Goal: Task Accomplishment & Management: Manage account settings

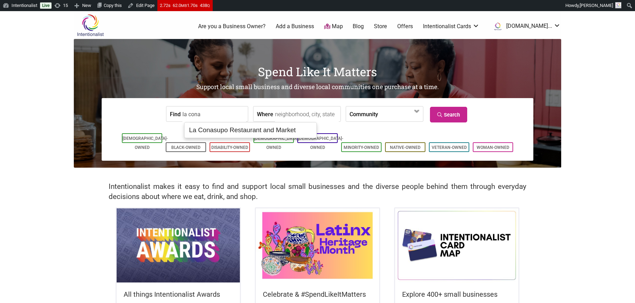
type input "La Conasupo Restaurant and Market"
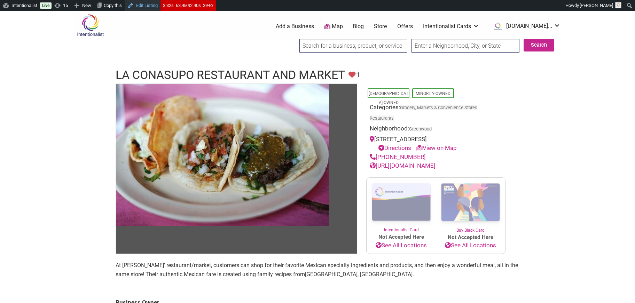
click at [153, 6] on link "Edit Listing" at bounding box center [143, 5] width 36 height 11
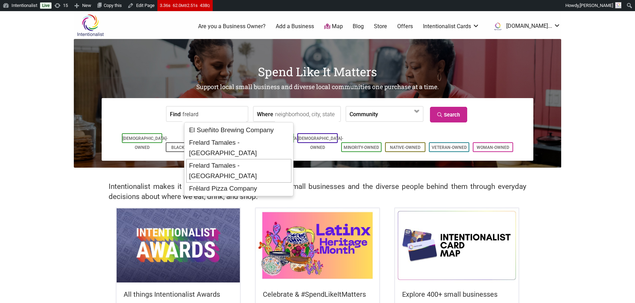
click at [206, 159] on div "Frelard Tamales - Seattle" at bounding box center [238, 171] width 105 height 24
type input "Frelard Tamales - Seattle"
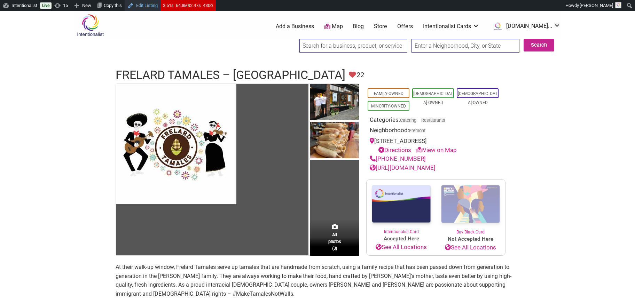
click at [153, 6] on link "Edit Listing" at bounding box center [143, 5] width 36 height 11
